Goal: Task Accomplishment & Management: Use online tool/utility

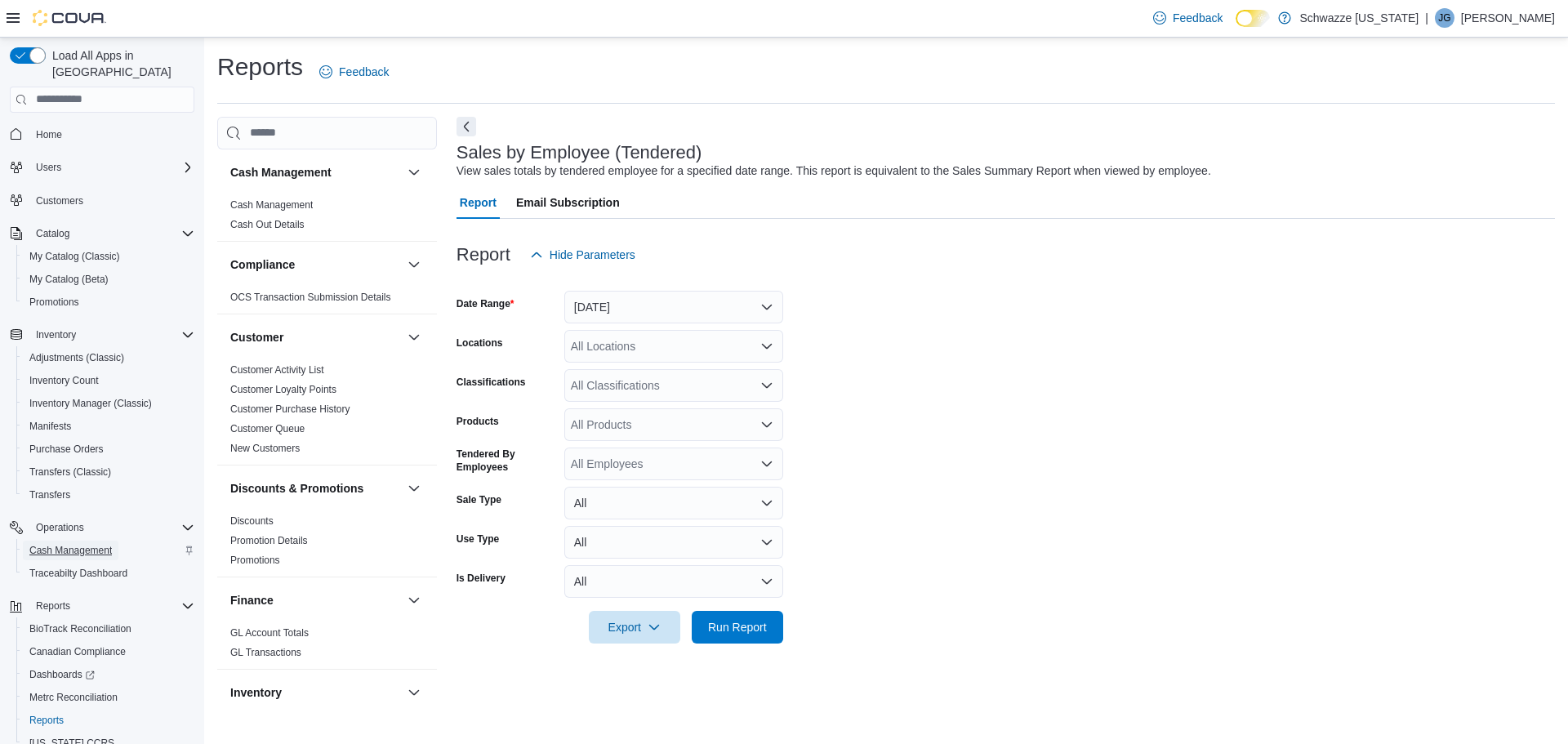
click at [99, 544] on span "Cash Management" at bounding box center [71, 551] width 82 height 13
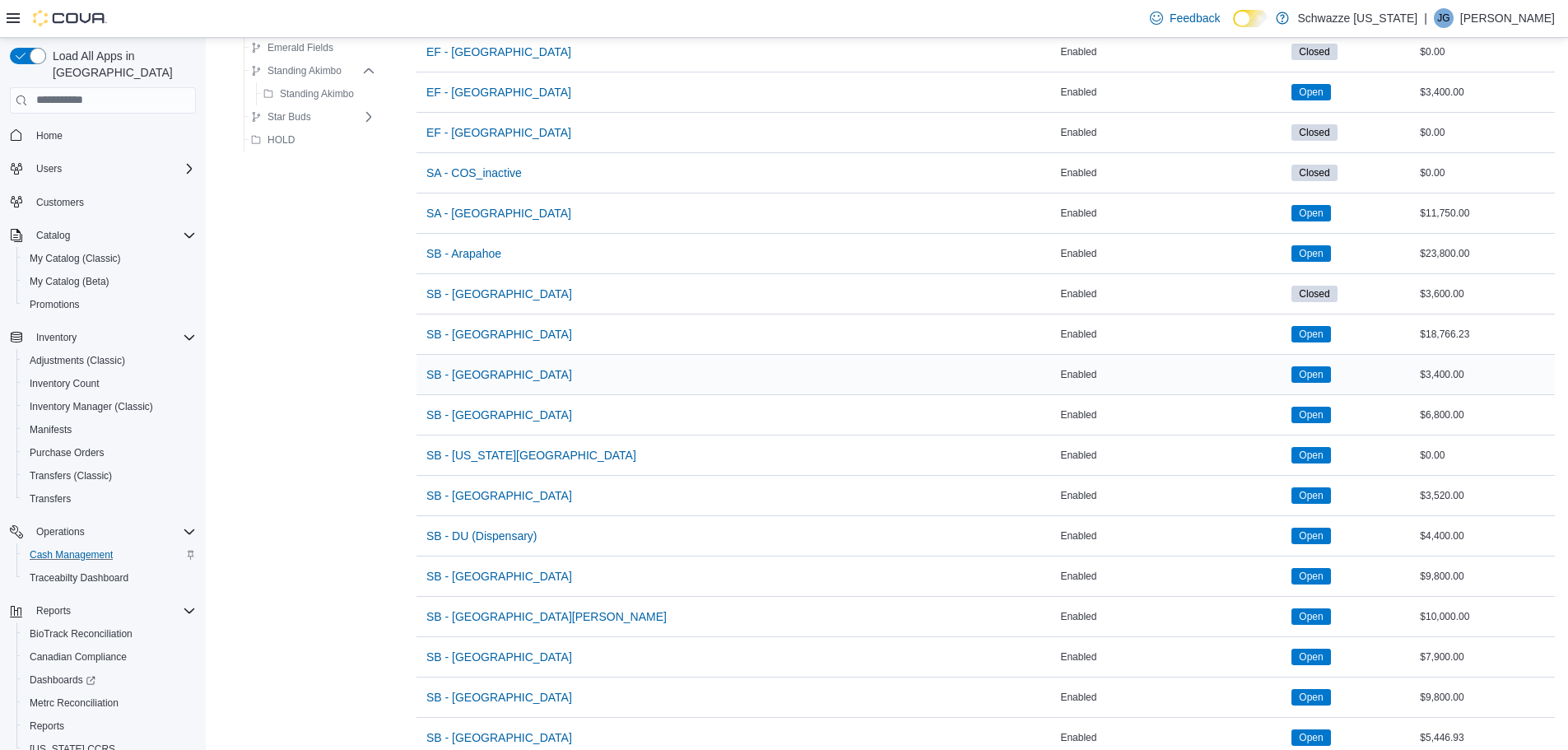
scroll to position [247, 0]
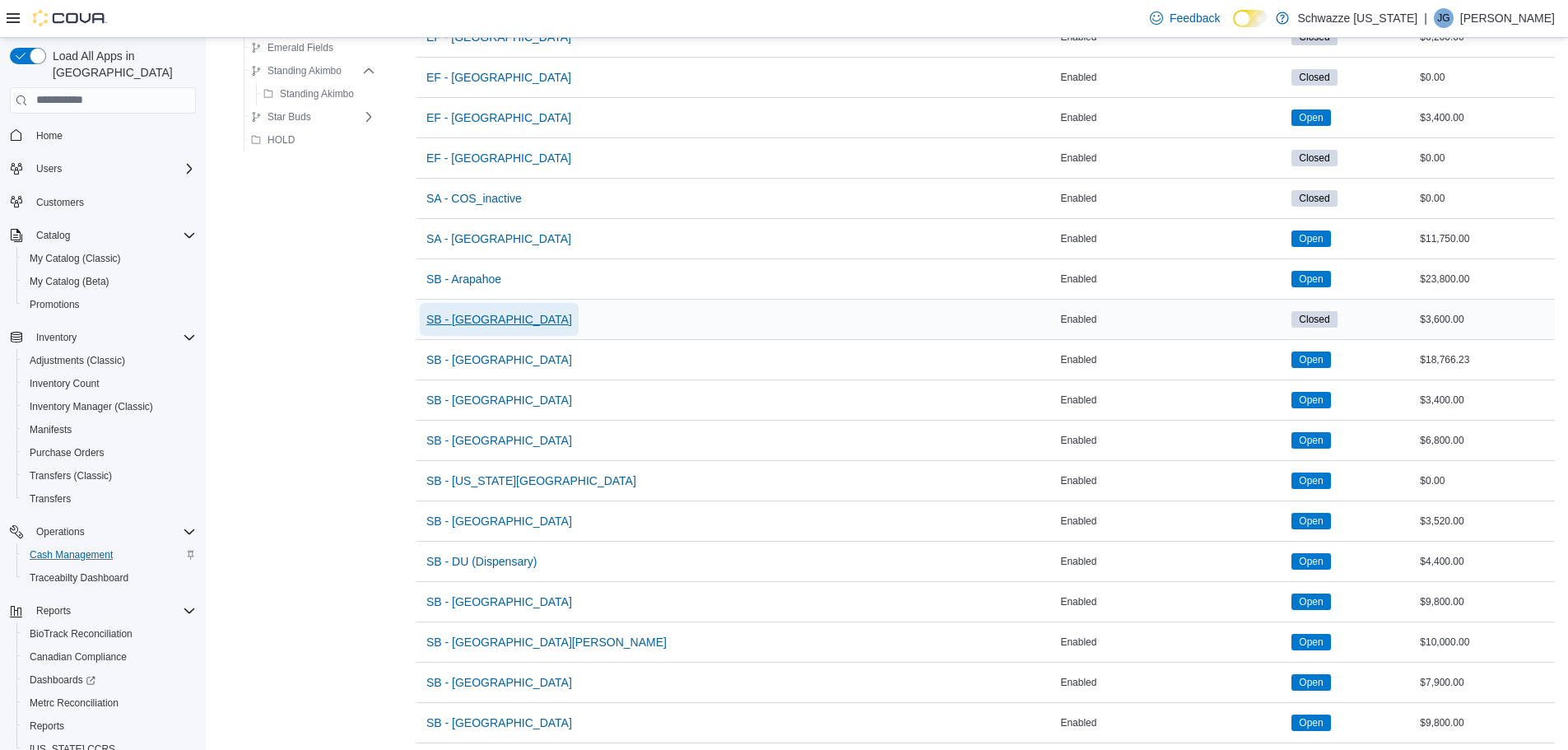
click at [470, 321] on span "SB - [GEOGRAPHIC_DATA]" at bounding box center [499, 319] width 146 height 16
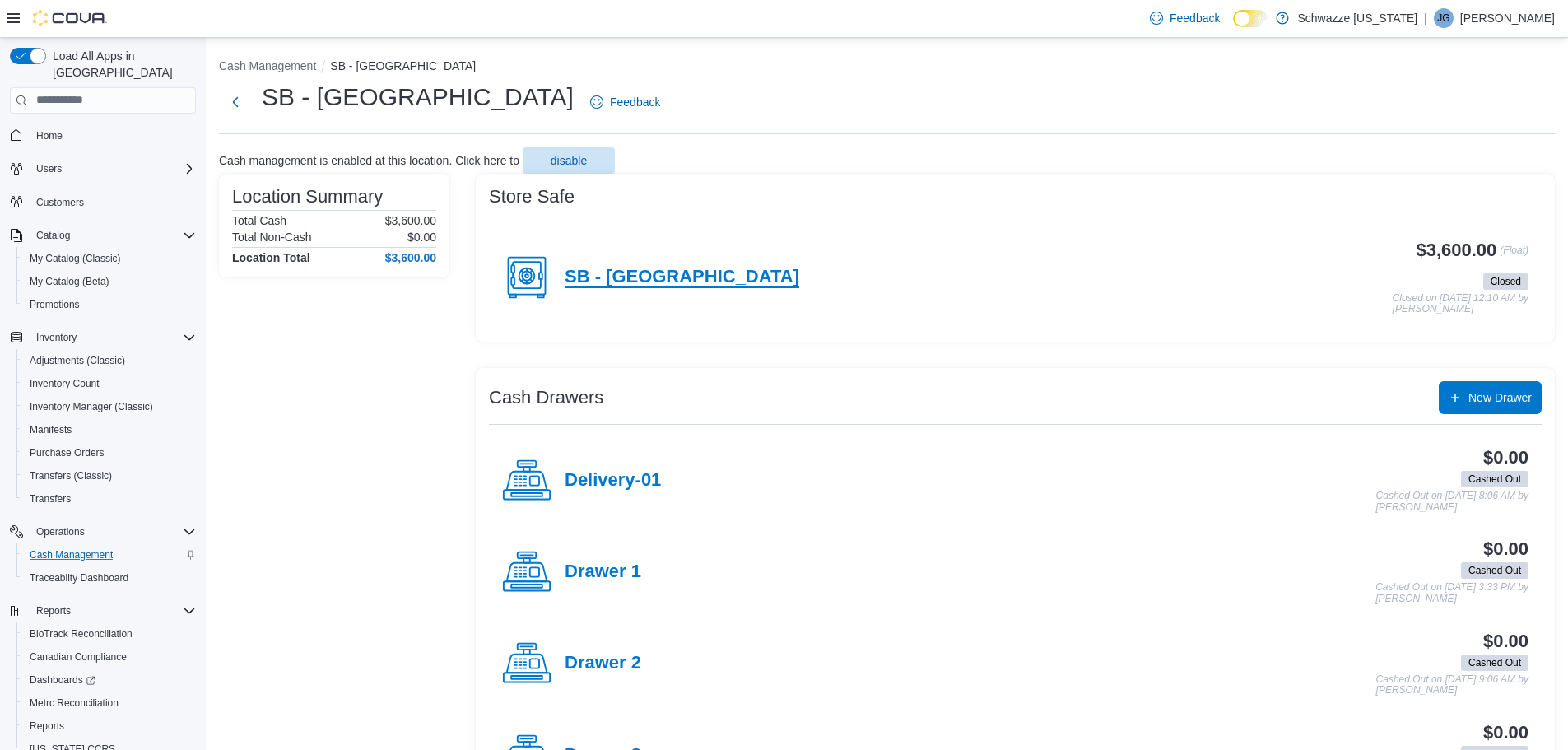
click at [615, 288] on h4 "SB - [GEOGRAPHIC_DATA]" at bounding box center [681, 277] width 235 height 21
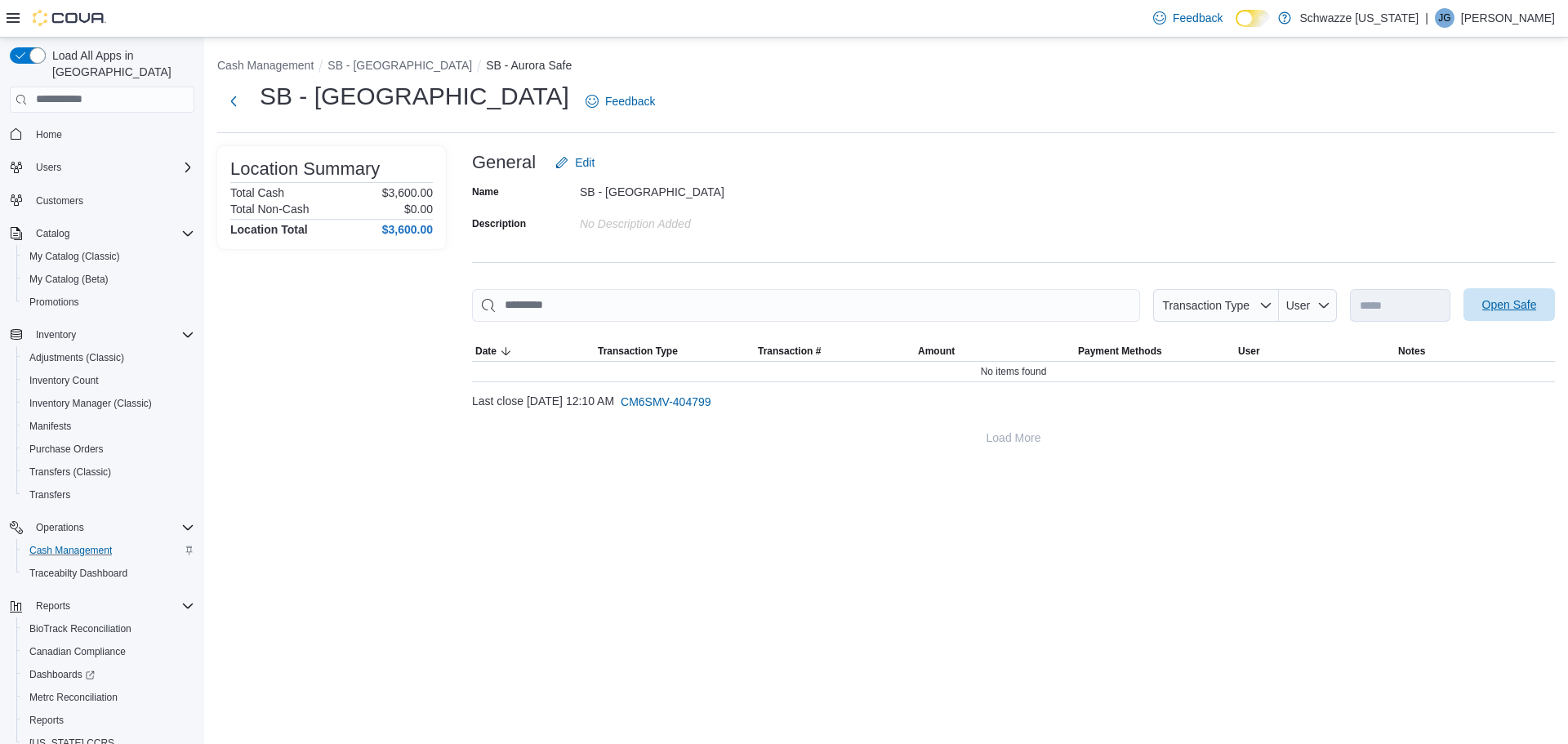
click at [1485, 301] on span "Open Safe" at bounding box center [1509, 304] width 55 height 16
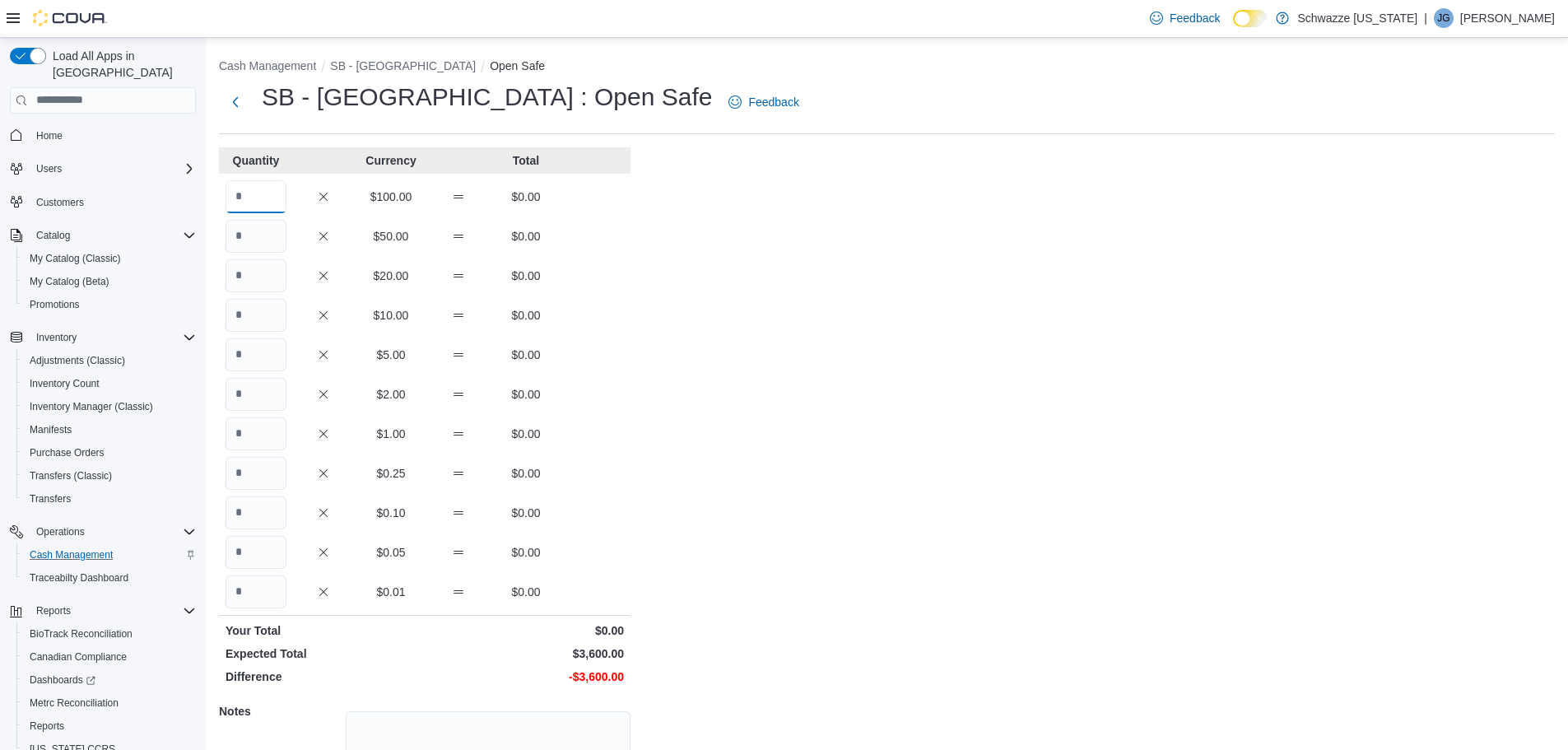
click at [256, 201] on input "Quantity" at bounding box center [256, 197] width 61 height 33
click at [816, 375] on div "Cash Management SB - Aurora Open Safe SB - [GEOGRAPHIC_DATA] : Open Safe Feedba…" at bounding box center [887, 467] width 1362 height 858
click at [261, 197] on input "*" at bounding box center [256, 197] width 61 height 33
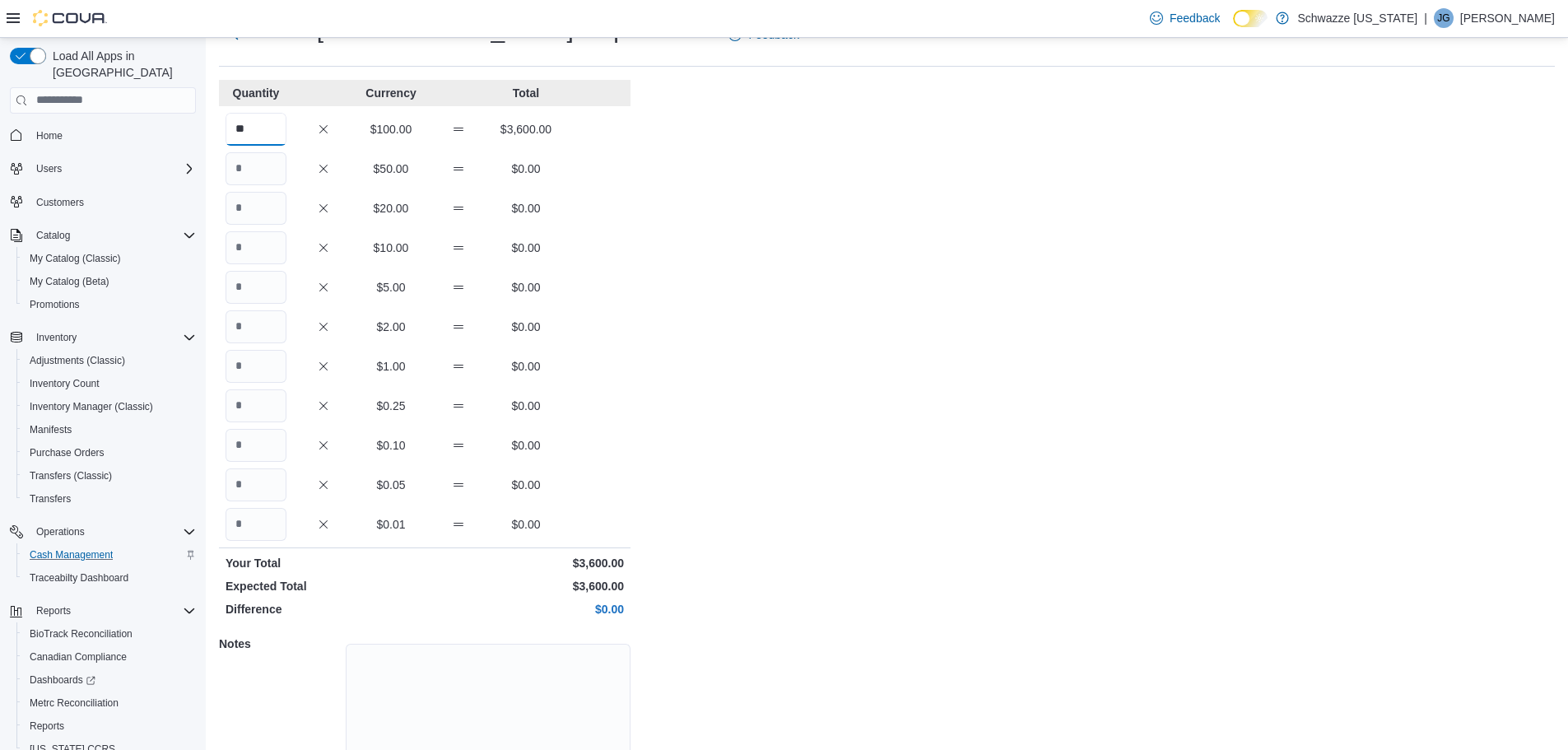
scroll to position [147, 0]
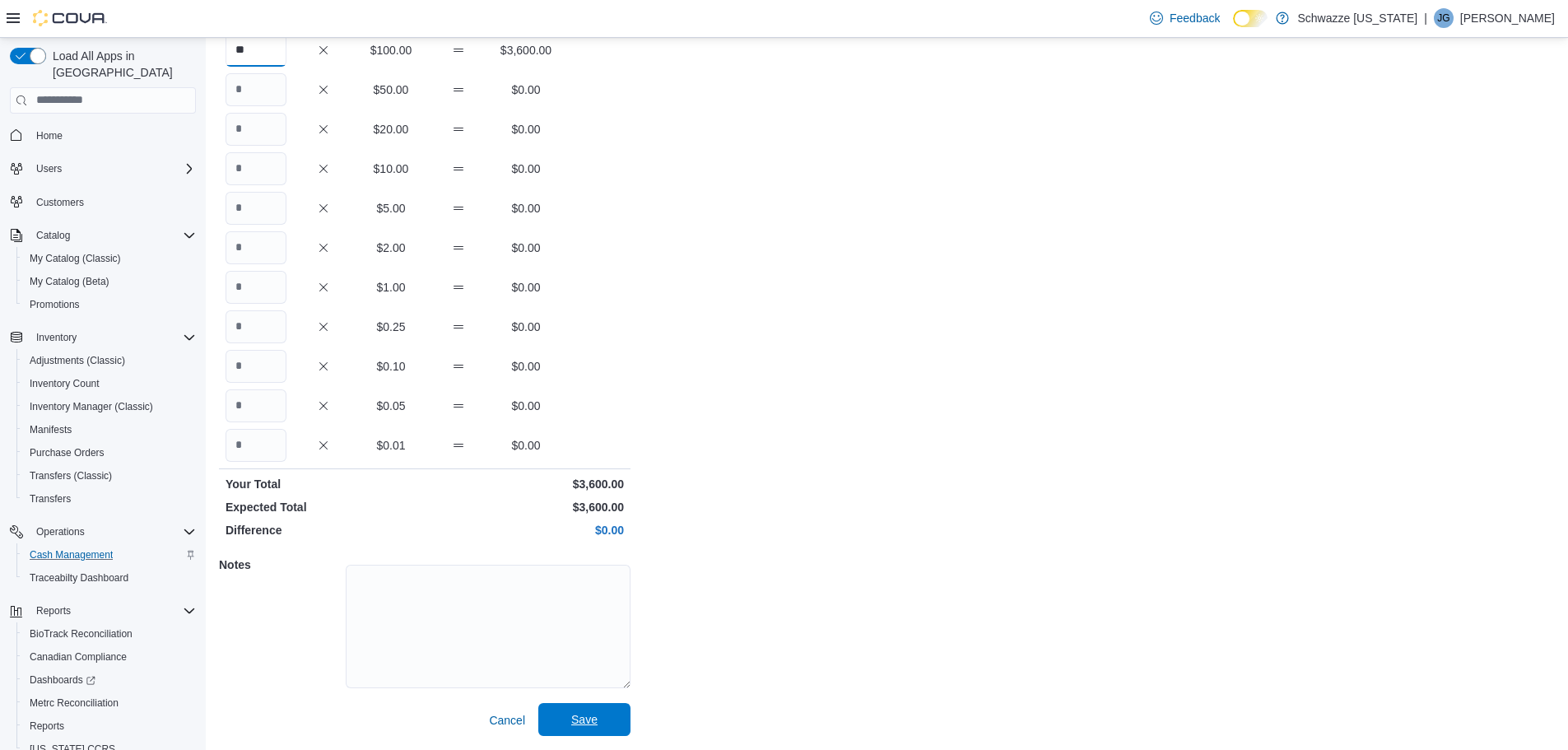
type input "**"
click at [564, 708] on span "Save" at bounding box center [584, 719] width 72 height 33
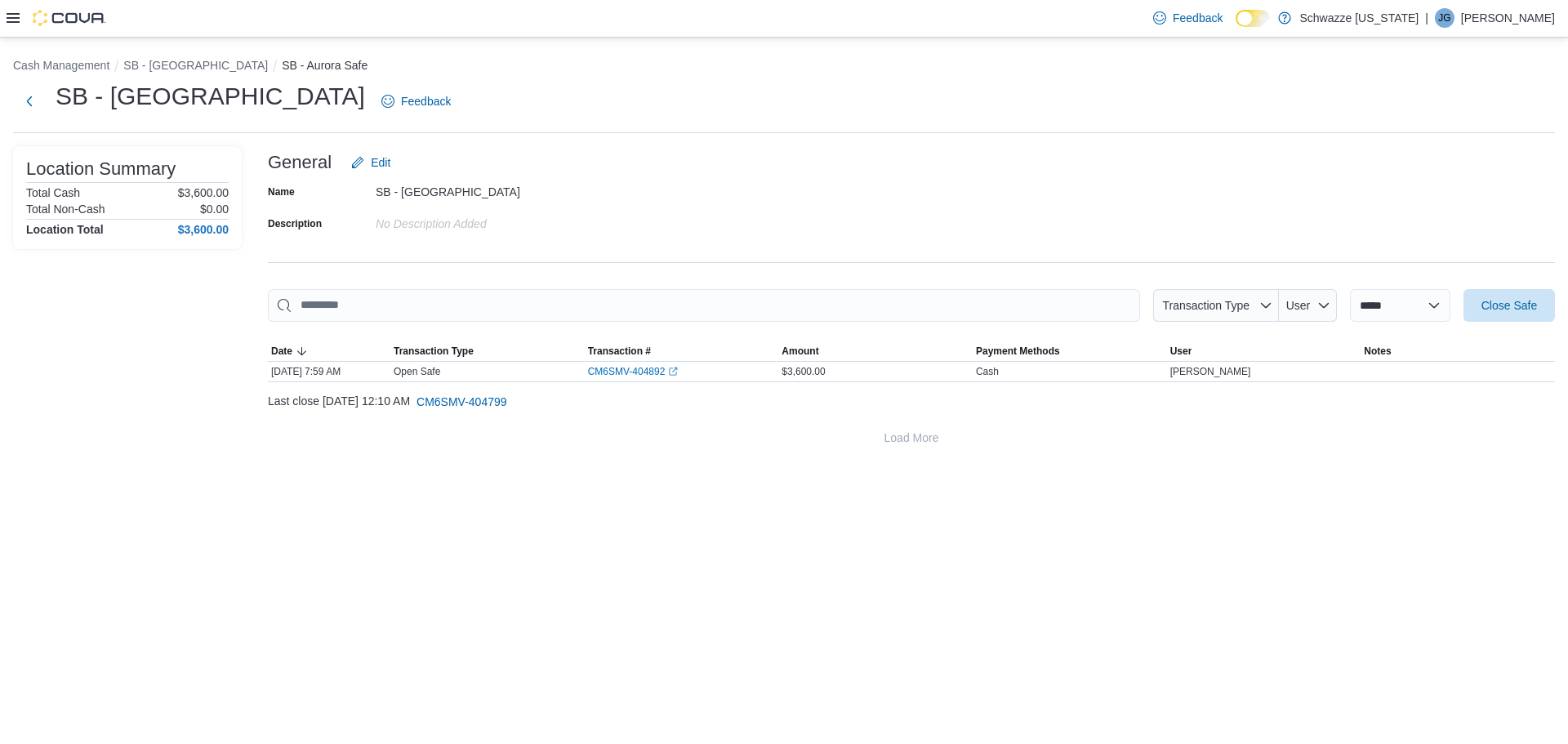
click at [10, 18] on icon at bounding box center [13, 18] width 13 height 10
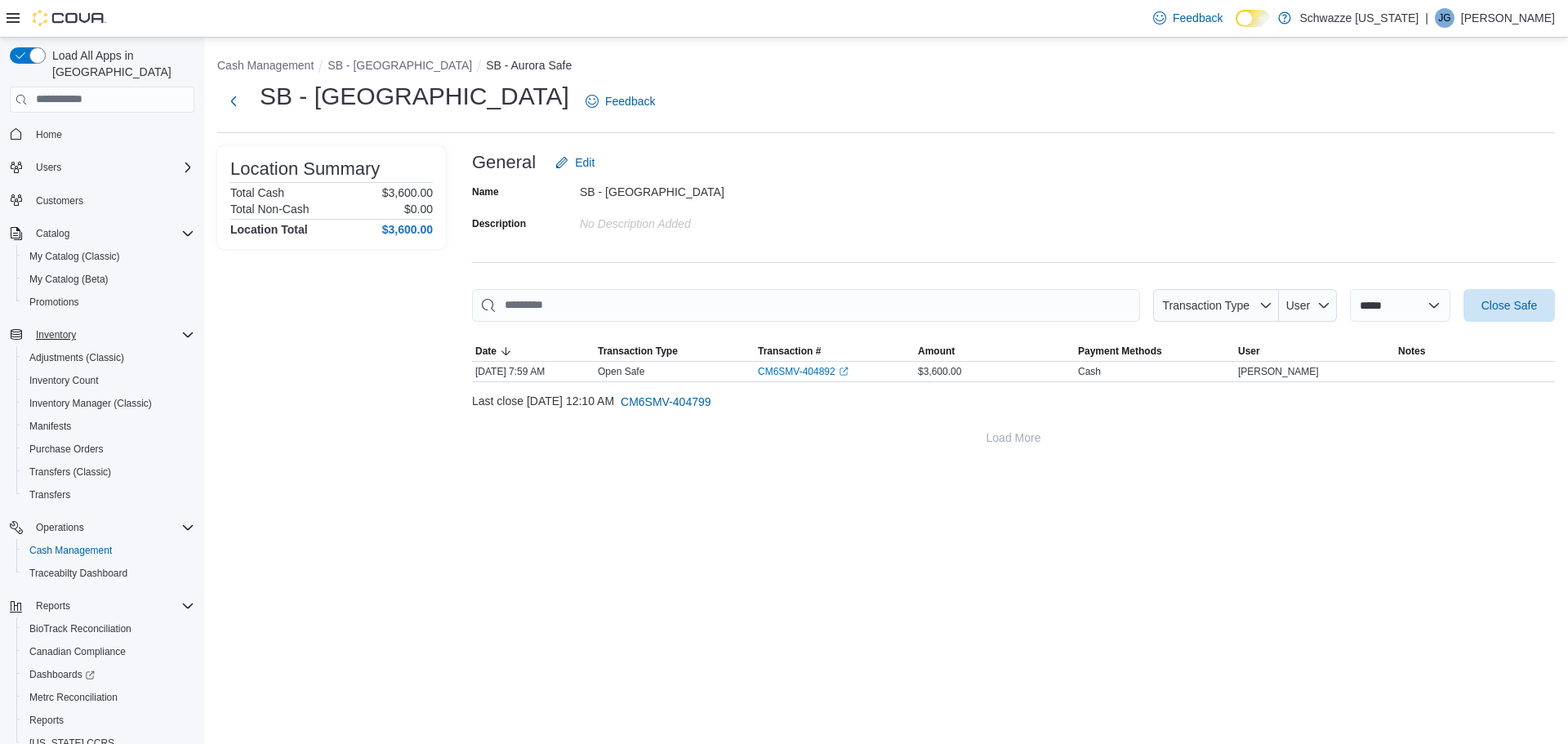
scroll to position [53, 0]
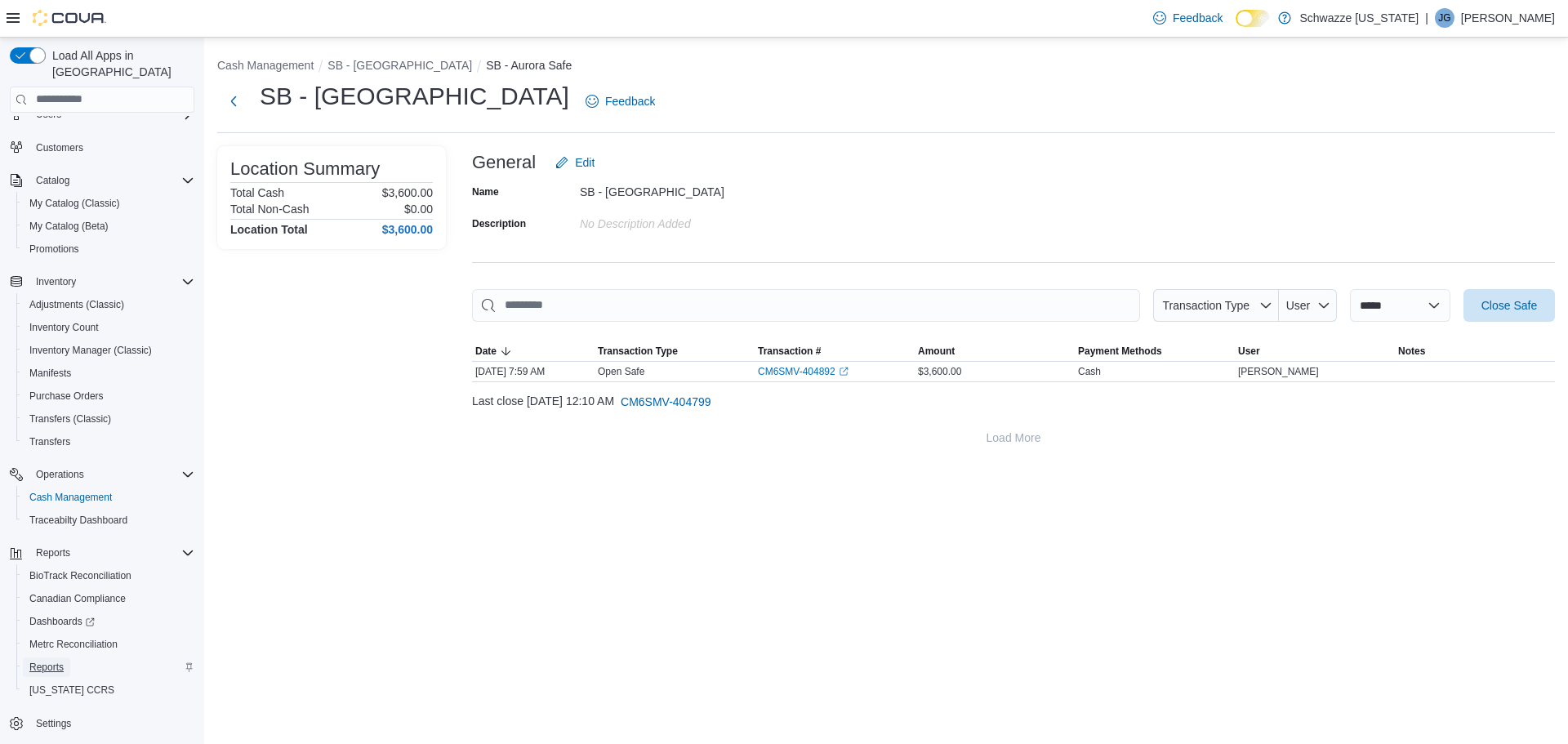
click at [50, 661] on span "Reports" at bounding box center [46, 667] width 34 height 13
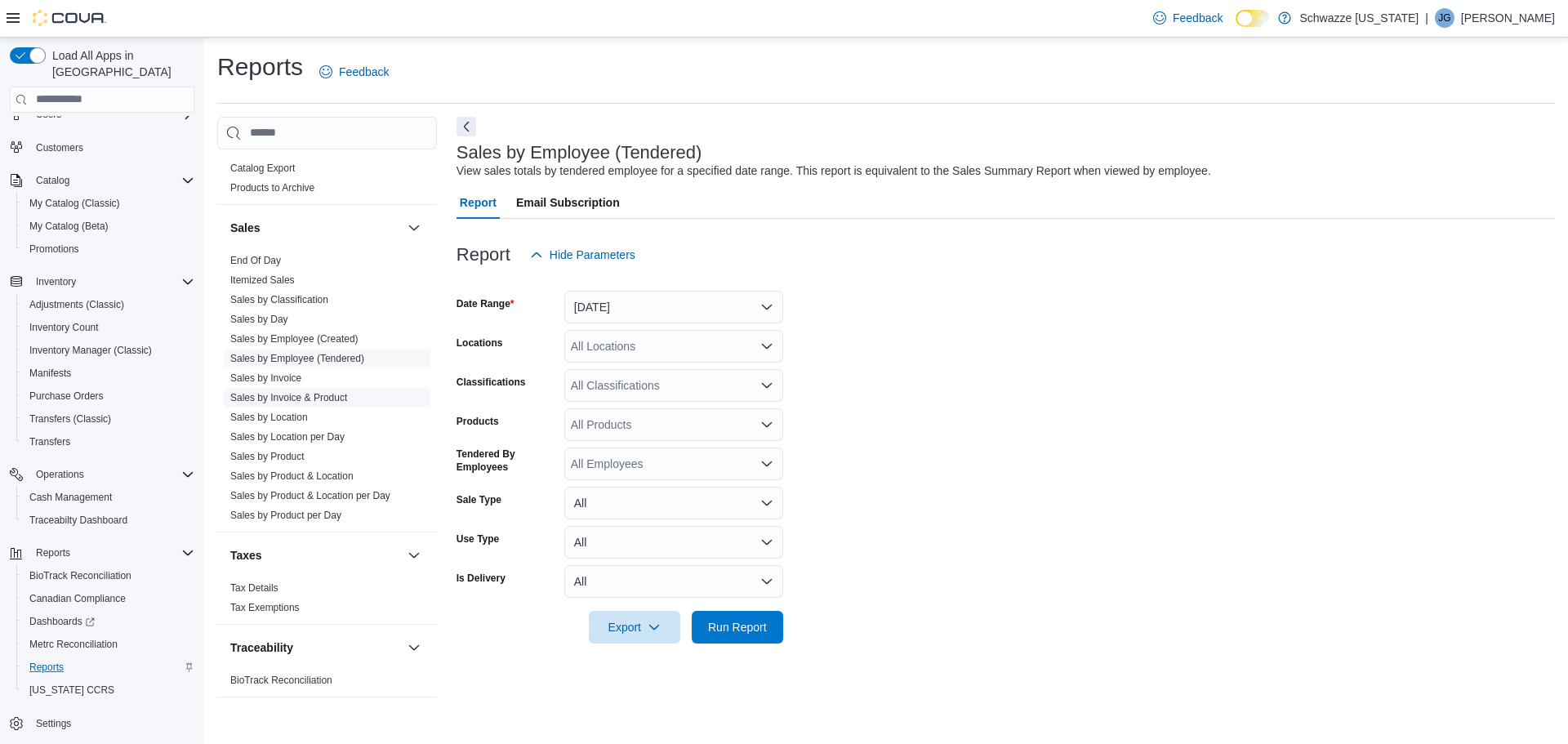
scroll to position [1090, 0]
click at [251, 254] on link "End Of Day" at bounding box center [256, 254] width 50 height 12
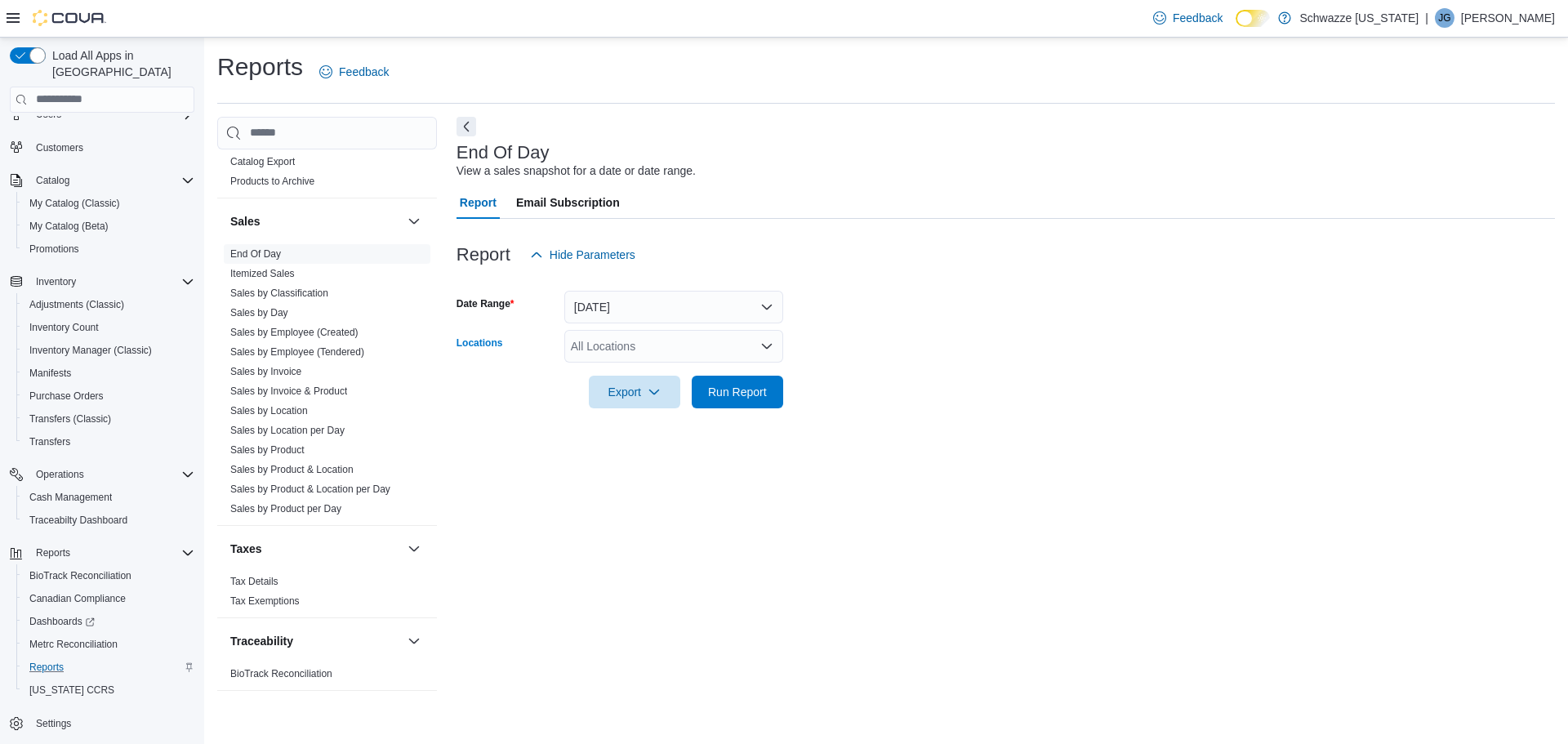
click at [734, 342] on div "All Locations" at bounding box center [673, 346] width 219 height 33
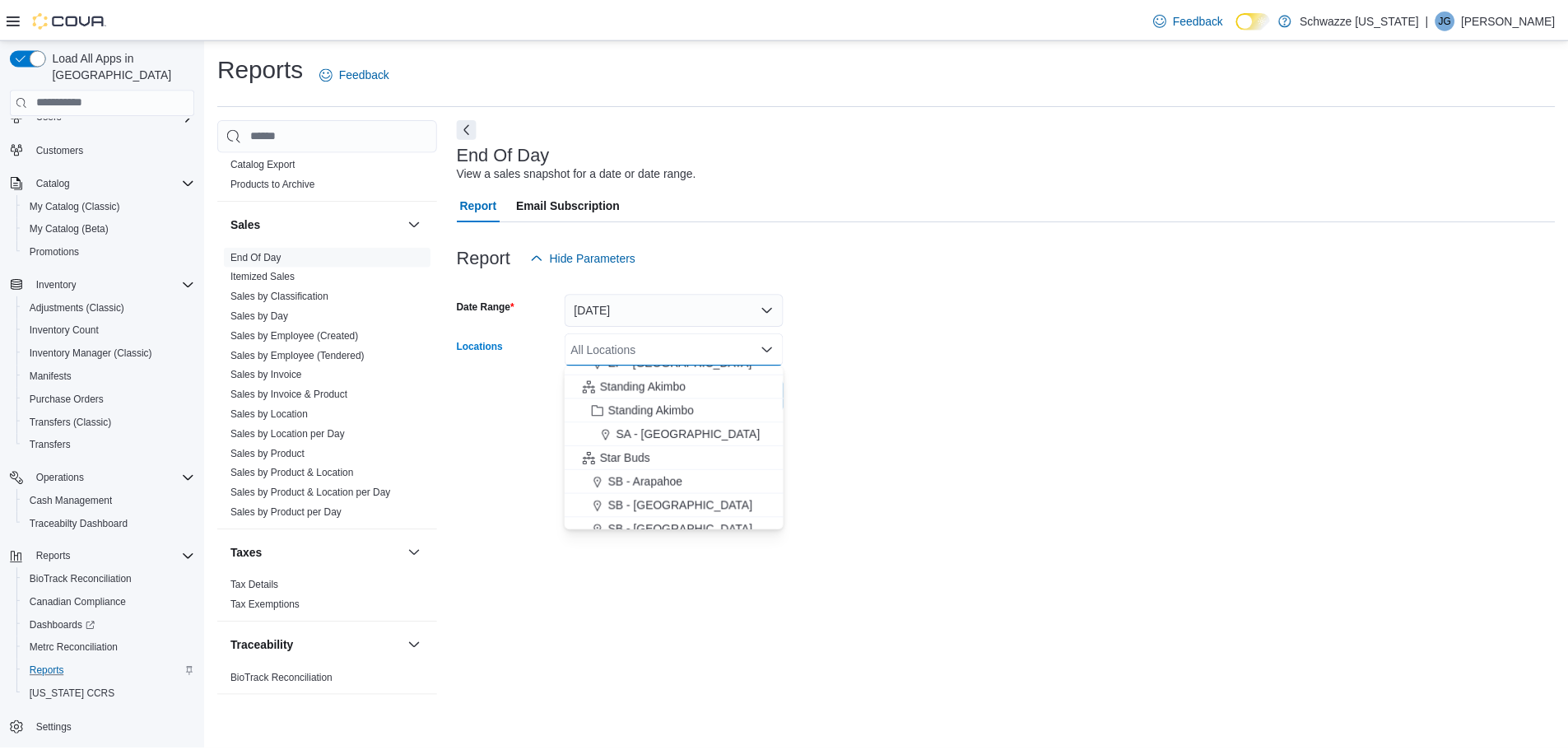
scroll to position [247, 0]
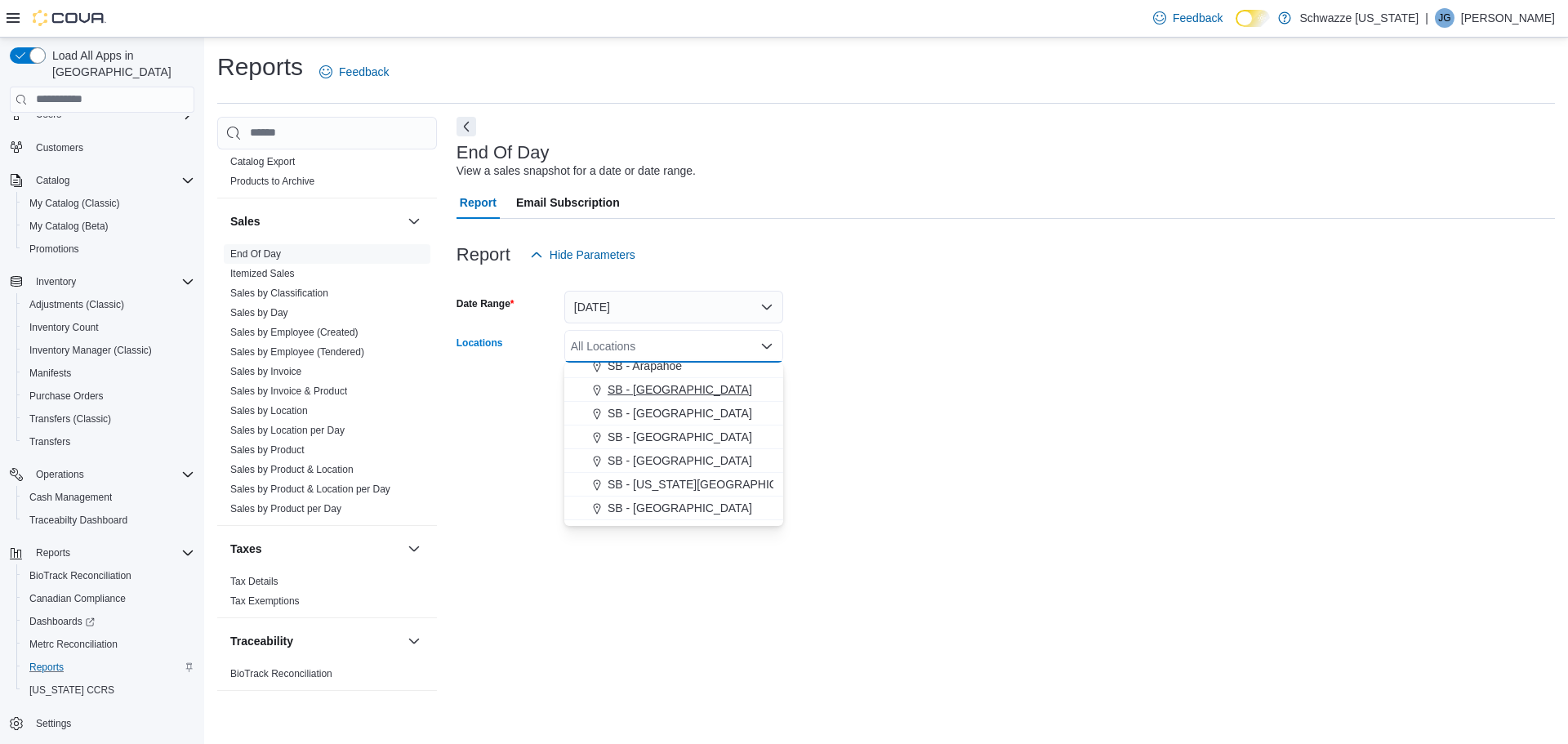
click at [647, 392] on span "SB - [GEOGRAPHIC_DATA]" at bounding box center [680, 389] width 145 height 16
click at [933, 375] on div at bounding box center [1006, 369] width 1098 height 13
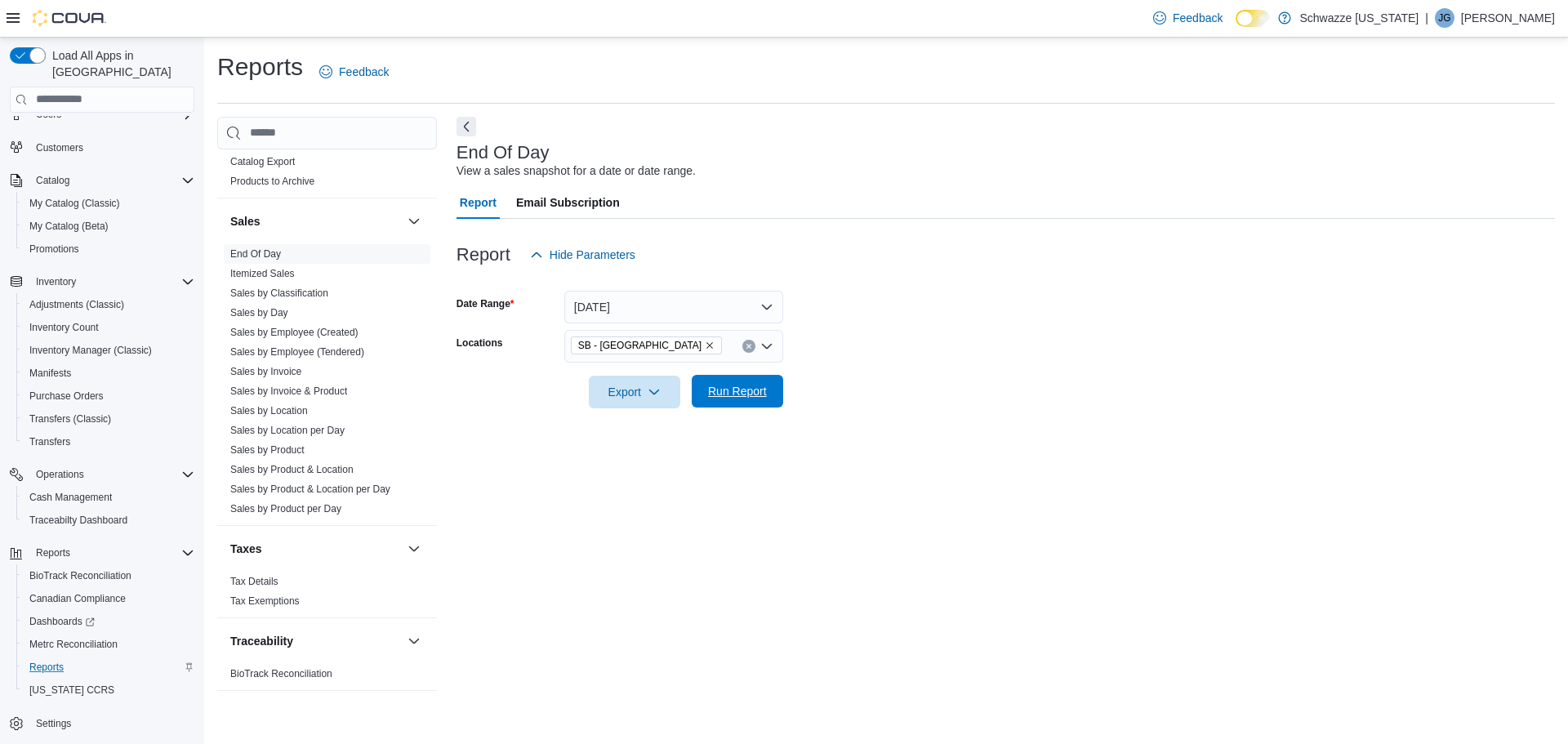
click at [733, 401] on span "Run Report" at bounding box center [736, 391] width 71 height 33
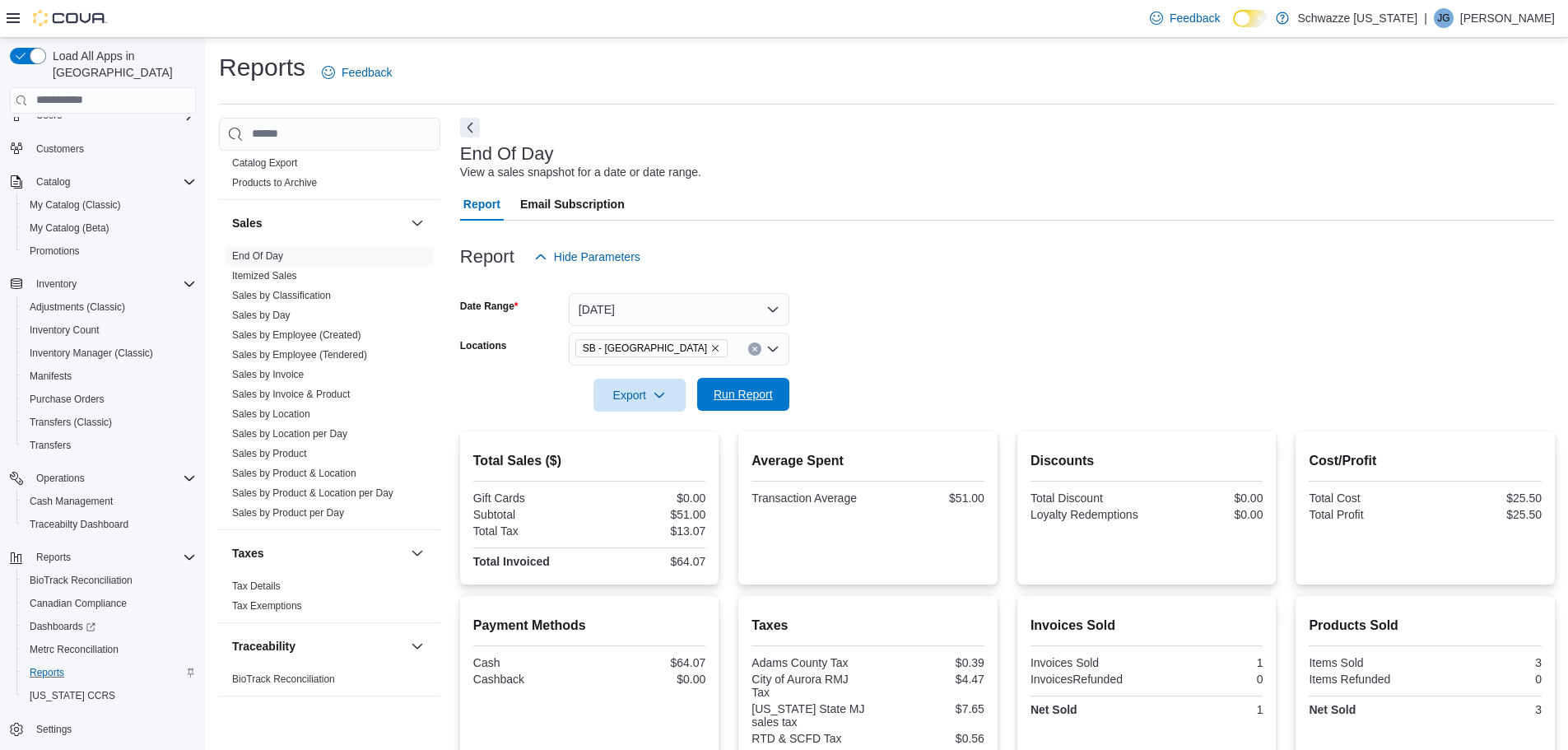
scroll to position [149, 0]
